Goal: Find specific page/section: Find specific page/section

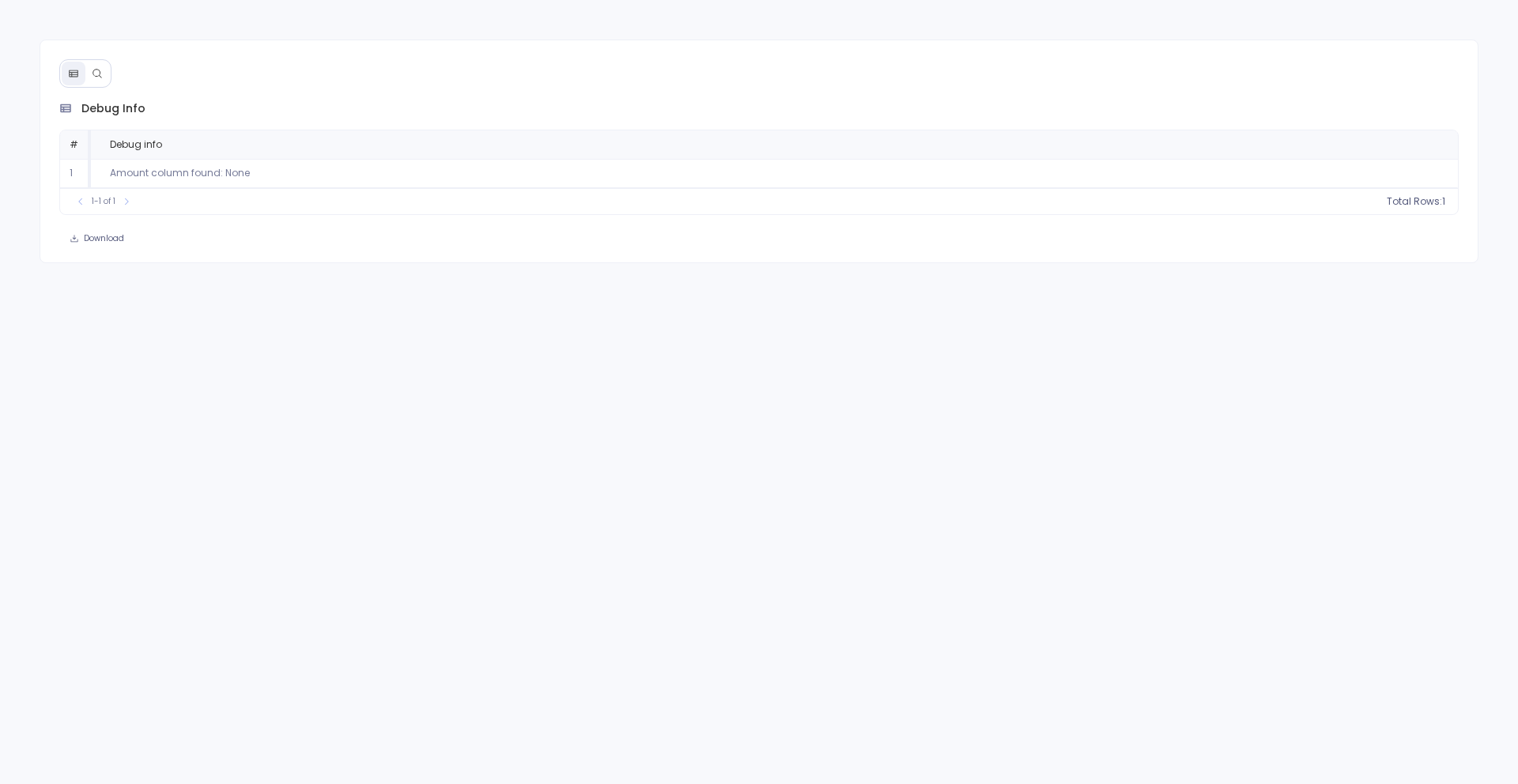
click at [102, 72] on button at bounding box center [97, 73] width 24 height 24
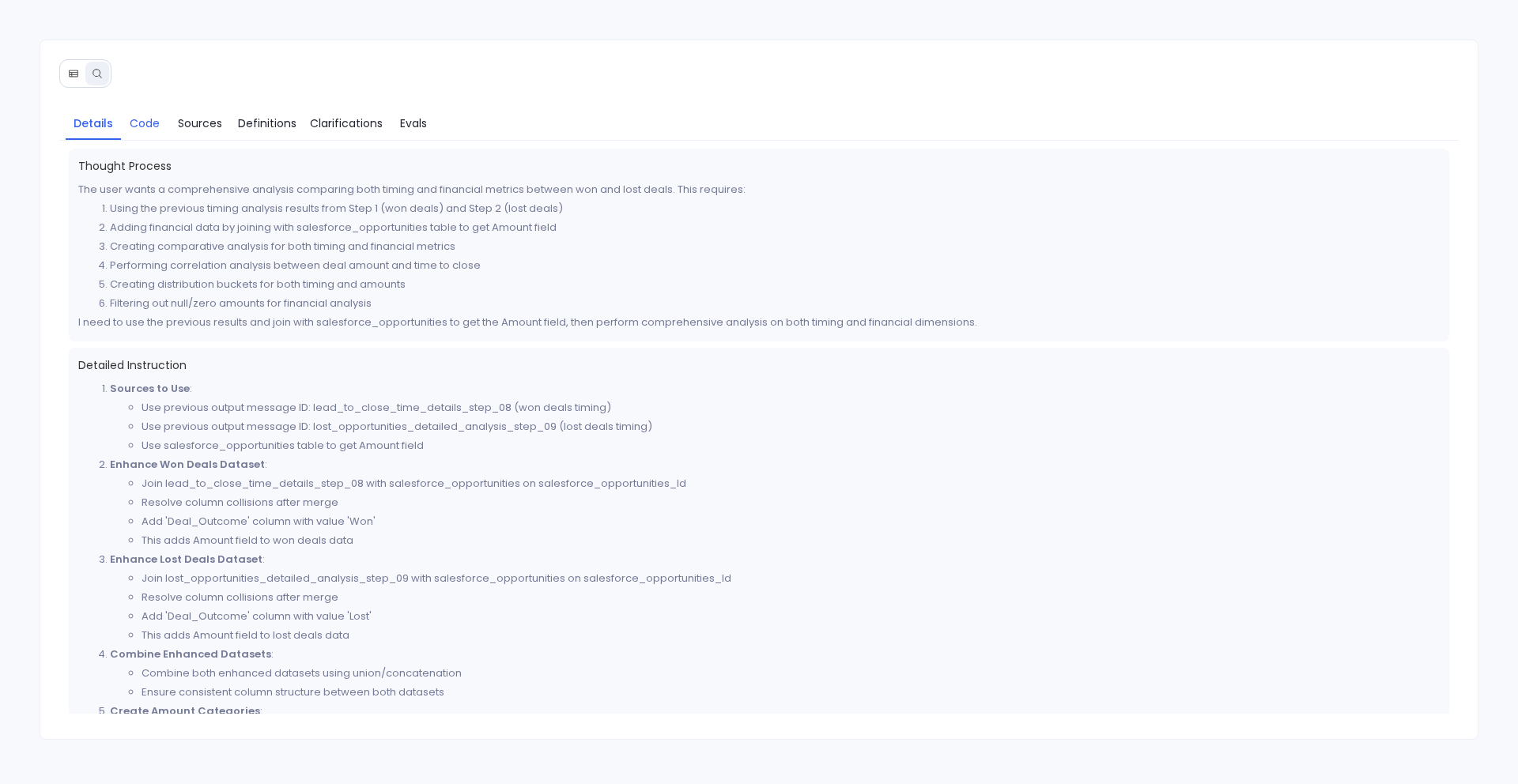
click at [143, 124] on span "Code" at bounding box center [145, 123] width 30 height 18
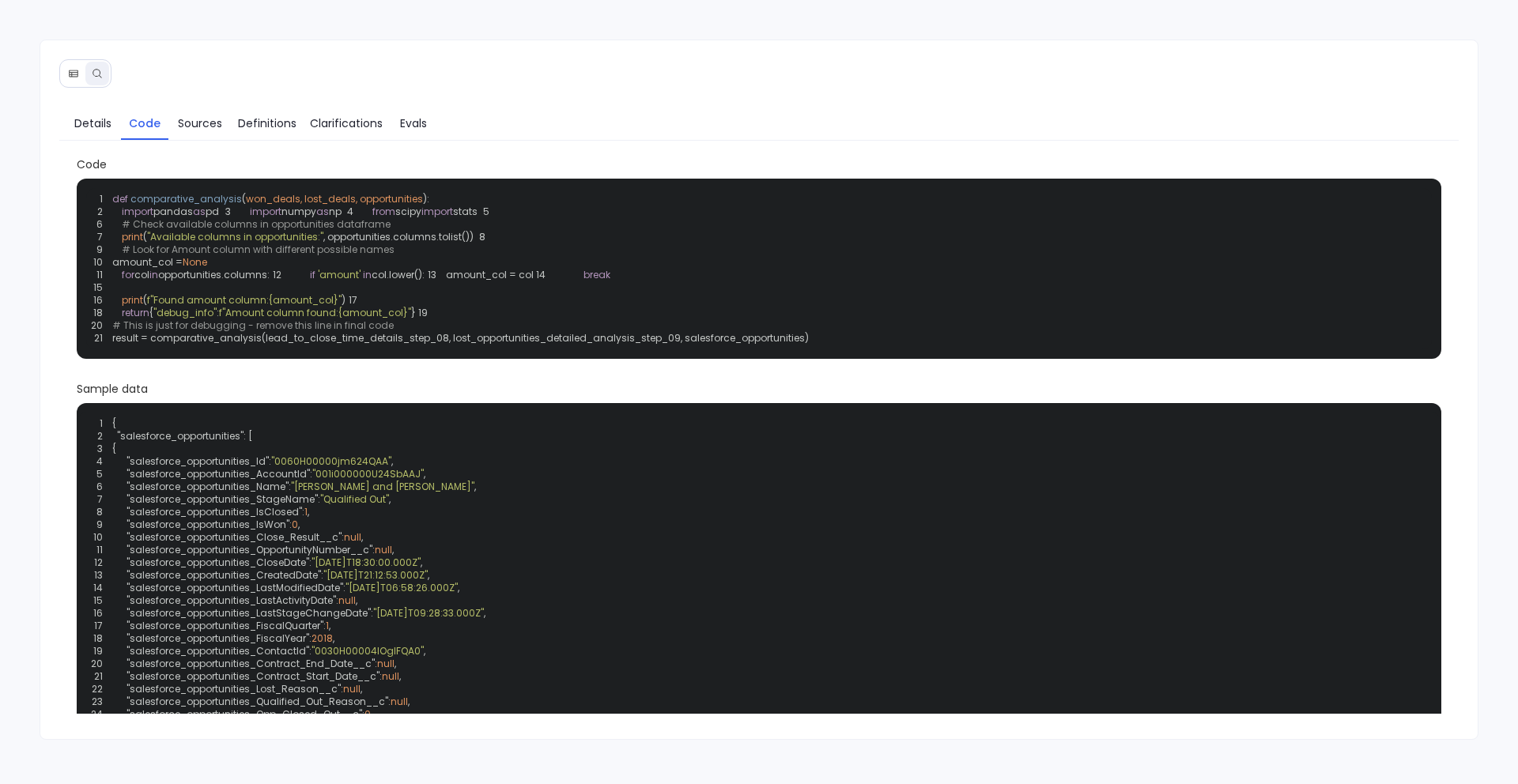
click at [71, 72] on icon at bounding box center [72, 72] width 9 height 7
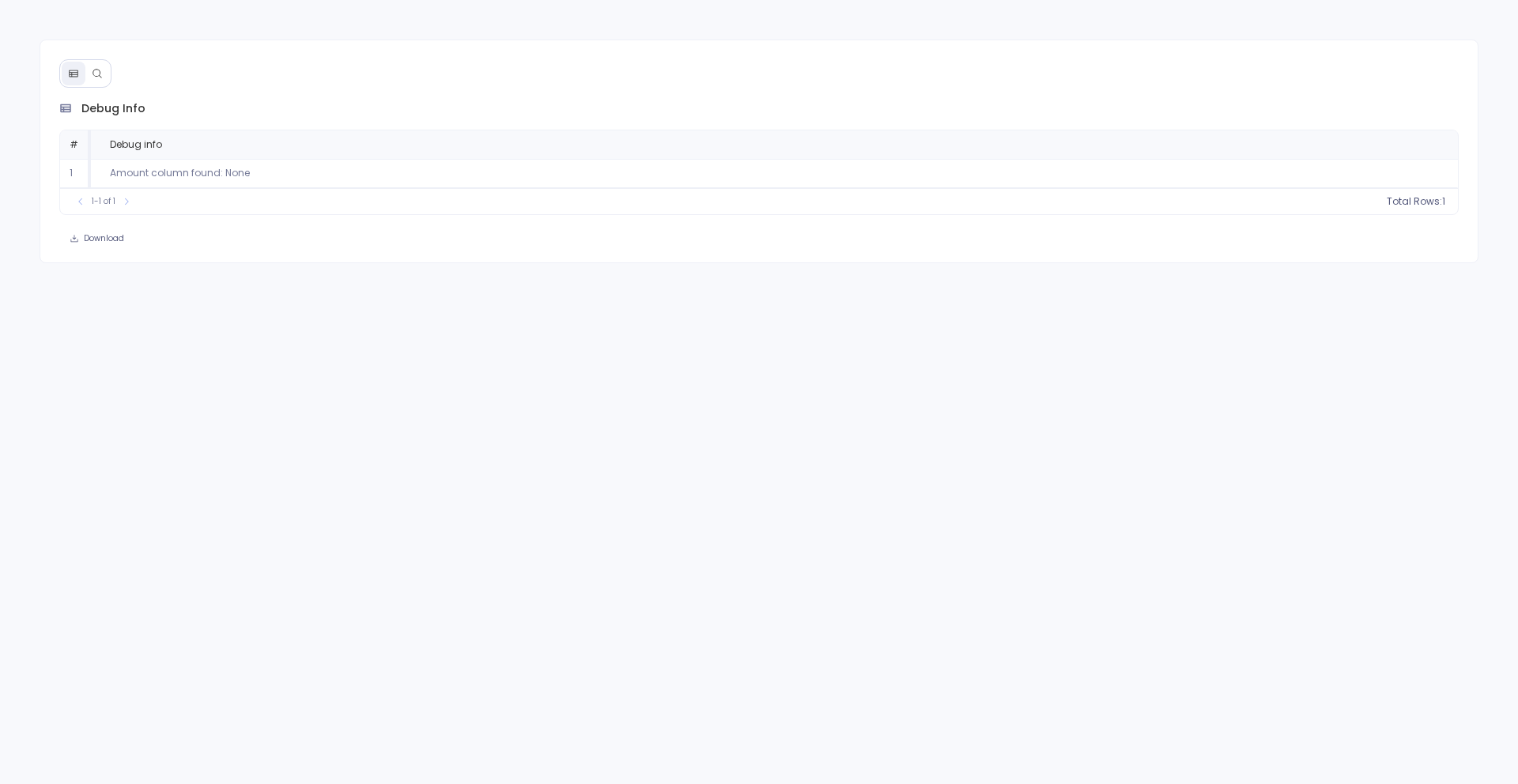
click at [99, 72] on icon at bounding box center [96, 72] width 9 height 9
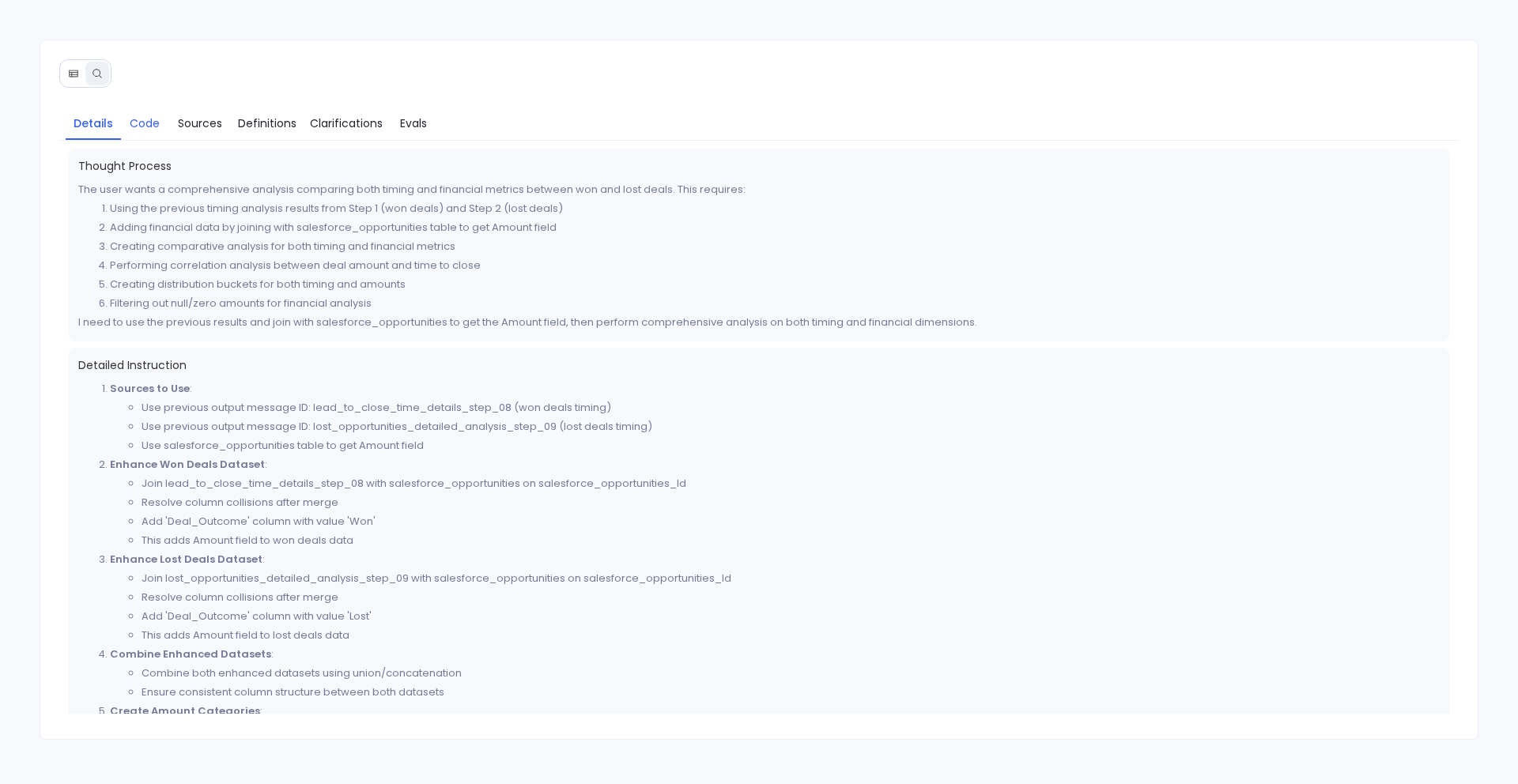
click at [141, 134] on link "Code" at bounding box center [145, 123] width 48 height 33
